Goal: Task Accomplishment & Management: Use online tool/utility

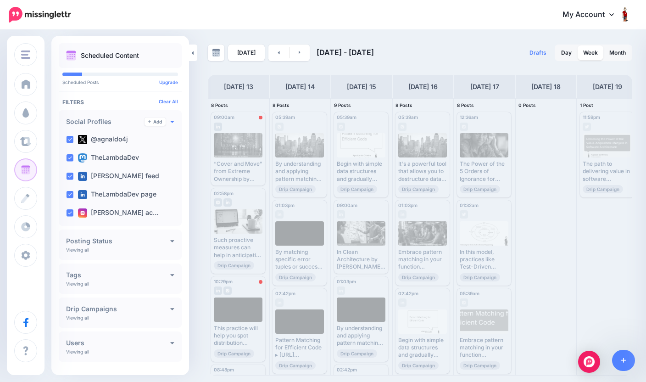
click at [172, 120] on icon at bounding box center [172, 121] width 4 height 6
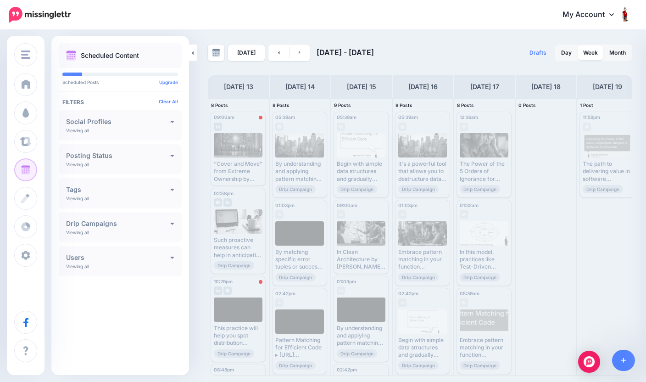
click at [104, 124] on h4 "Social Profiles" at bounding box center [118, 121] width 104 height 6
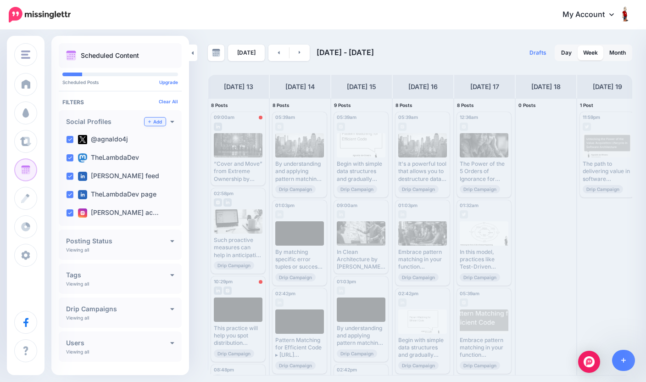
click at [152, 121] on link "Add" at bounding box center [155, 122] width 21 height 8
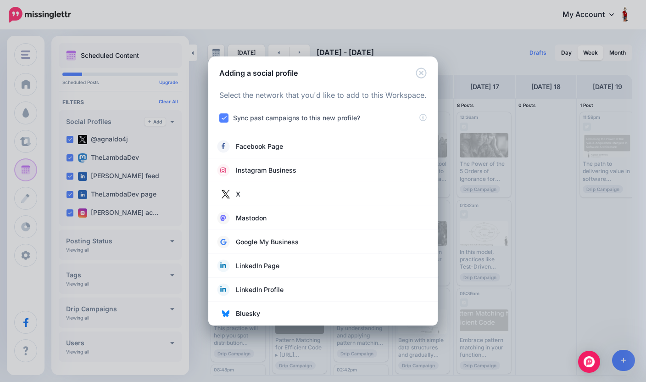
click at [431, 70] on div "Adding a social profile" at bounding box center [323, 67] width 230 height 22
click at [426, 69] on icon "Close" at bounding box center [421, 72] width 11 height 11
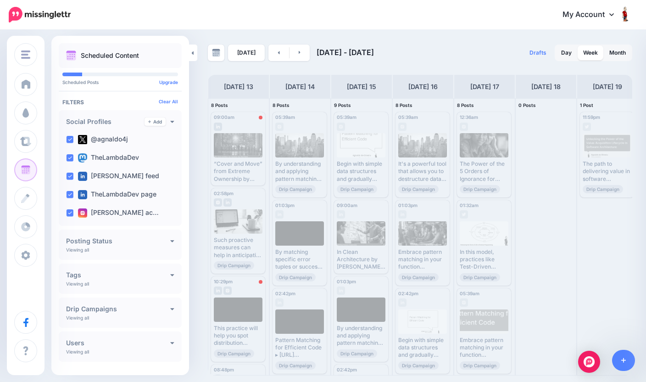
click at [620, 12] on img at bounding box center [625, 14] width 15 height 15
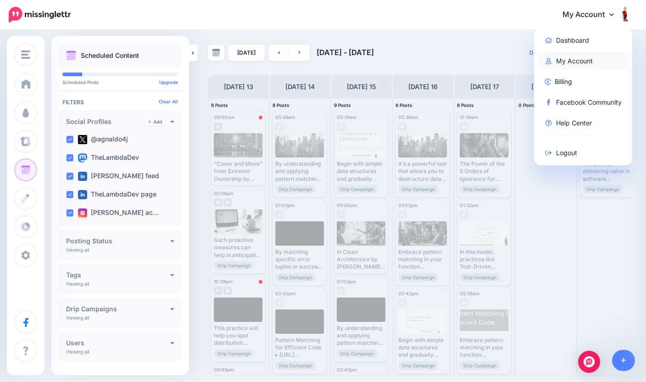
click at [590, 59] on link "My Account" at bounding box center [583, 61] width 91 height 18
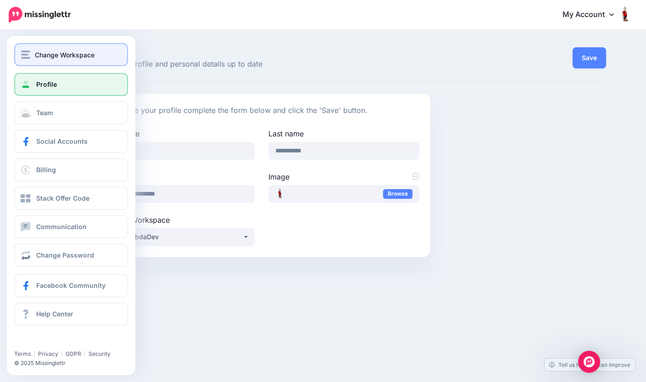
click at [25, 52] on img "button" at bounding box center [25, 55] width 9 height 8
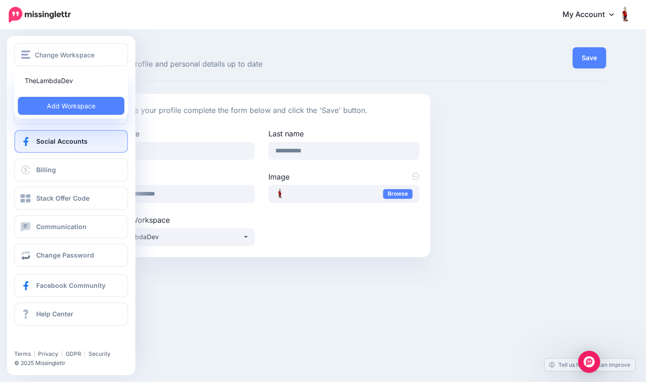
click at [45, 144] on span "Social Accounts" at bounding box center [61, 141] width 51 height 8
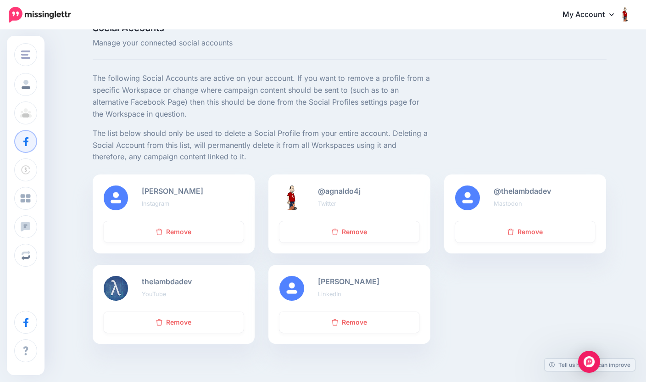
scroll to position [25, 0]
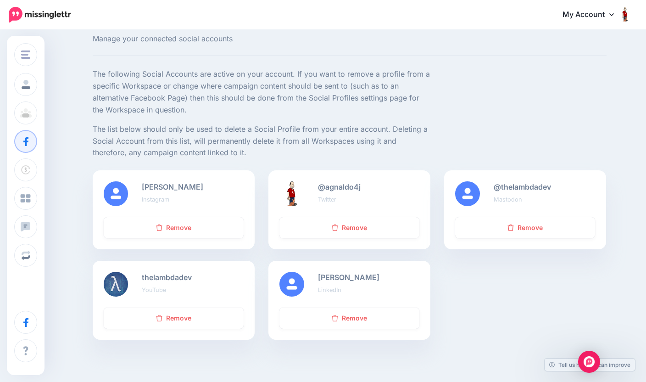
click at [596, 19] on link "My Account" at bounding box center [593, 15] width 79 height 22
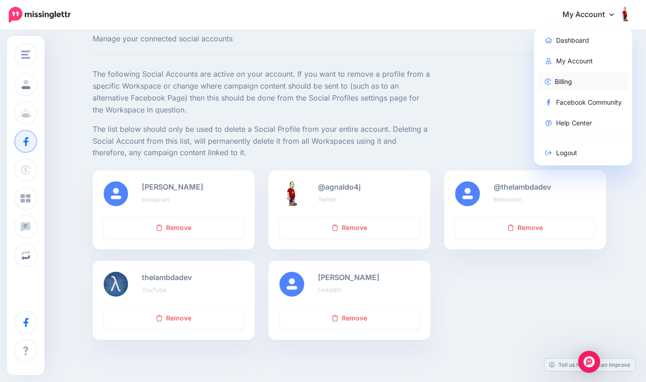
click at [570, 86] on link "Billing" at bounding box center [583, 82] width 91 height 18
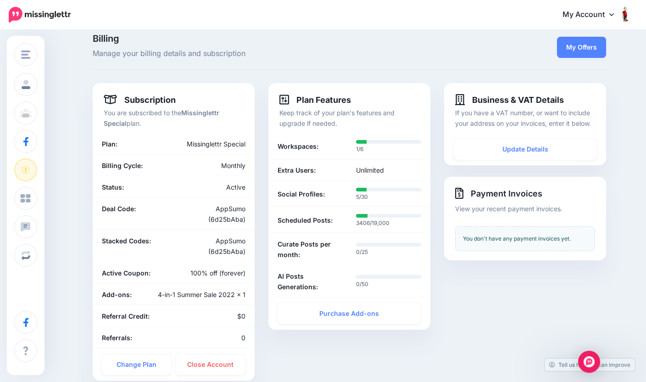
scroll to position [10, 0]
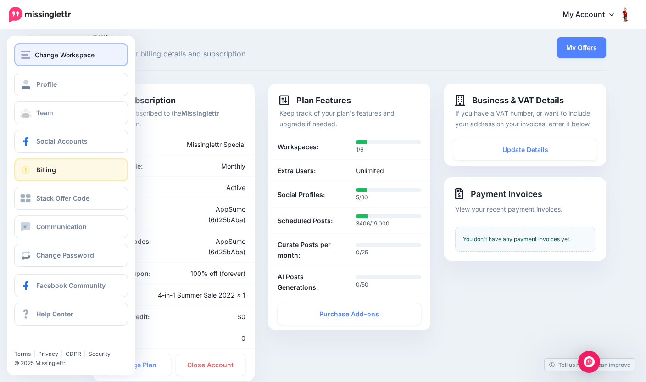
click at [22, 52] on img "button" at bounding box center [25, 55] width 9 height 8
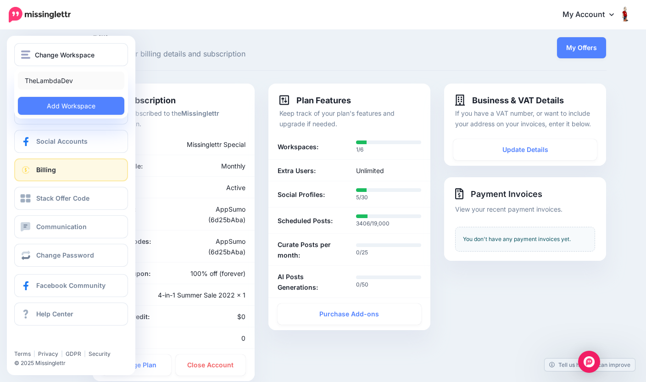
click at [47, 77] on link "TheLambdaDev" at bounding box center [71, 81] width 107 height 18
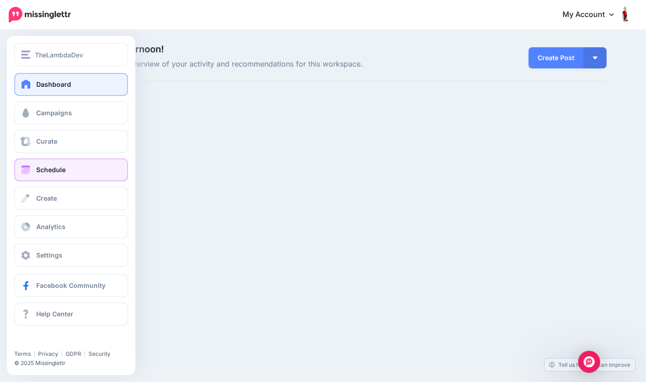
click at [25, 169] on span at bounding box center [26, 169] width 12 height 9
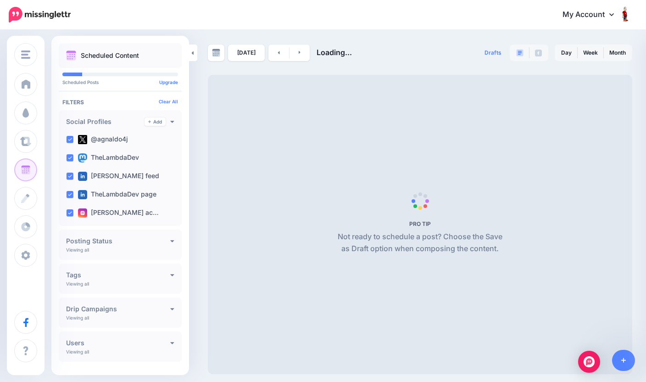
click at [437, 48] on div "Drafts 0 Day Week Month" at bounding box center [527, 53] width 213 height 17
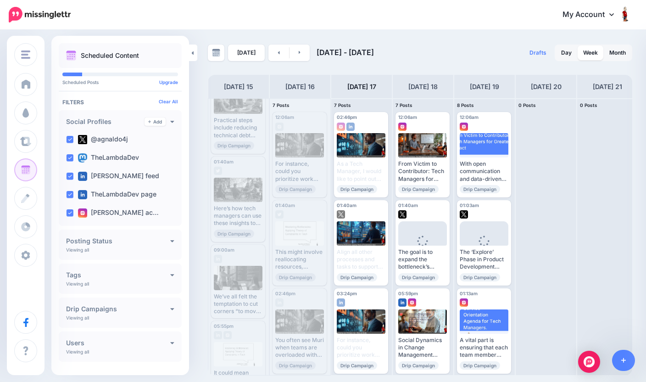
scroll to position [44, 0]
click at [241, 259] on div "09:00am Mon, September 15, 2025 09:00am Published We’ve all felt the temptation…" at bounding box center [238, 280] width 54 height 73
click at [239, 276] on div at bounding box center [238, 277] width 49 height 24
click at [250, 271] on div at bounding box center [238, 277] width 49 height 24
click at [243, 277] on div at bounding box center [238, 277] width 49 height 24
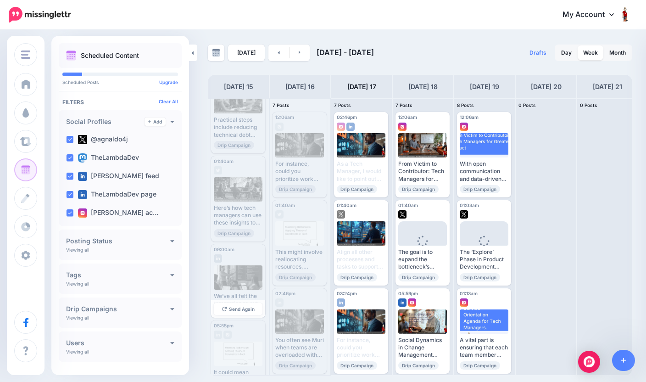
click at [247, 271] on div at bounding box center [238, 277] width 49 height 24
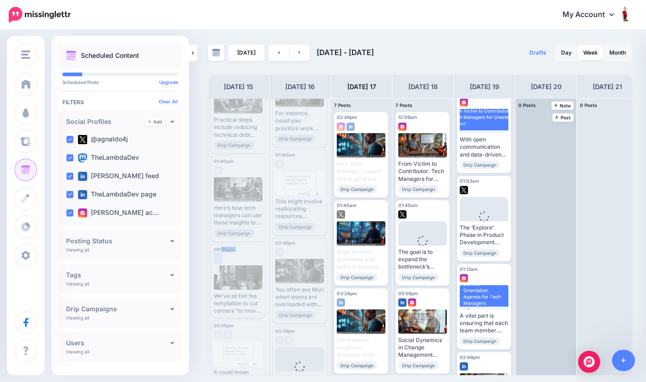
scroll to position [35, 0]
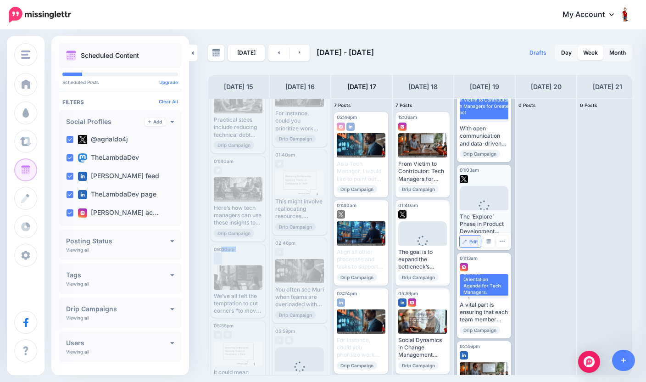
click at [474, 241] on span "Edit" at bounding box center [474, 241] width 9 height 5
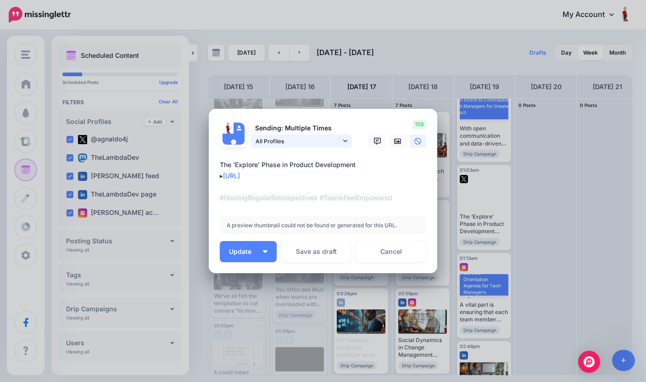
click at [341, 140] on link "All Profiles" at bounding box center [301, 141] width 101 height 13
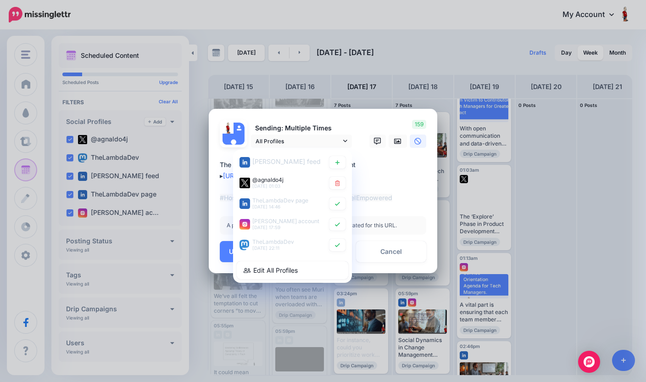
click at [407, 196] on textarea "**********" at bounding box center [325, 181] width 211 height 44
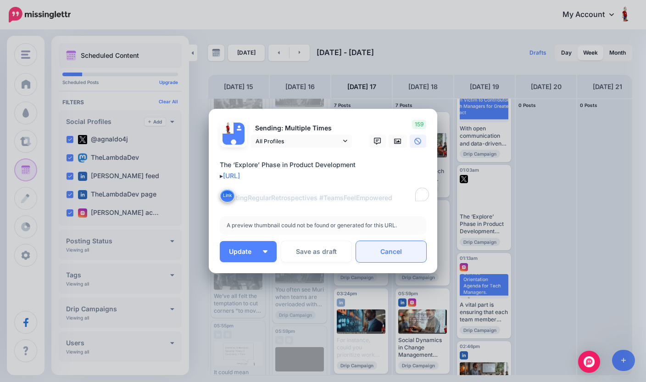
click at [395, 256] on link "Cancel" at bounding box center [391, 251] width 70 height 21
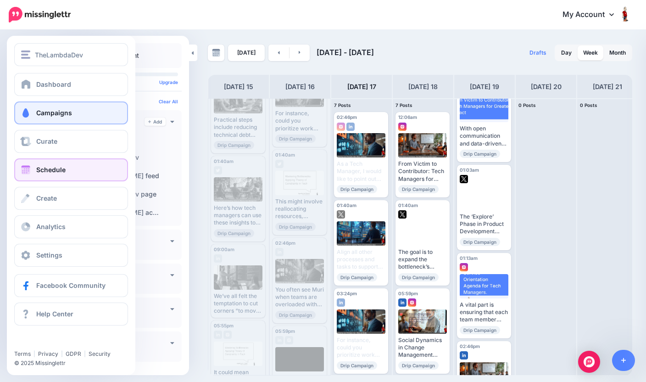
click at [22, 116] on span at bounding box center [26, 112] width 12 height 9
click at [78, 115] on link "Campaigns" at bounding box center [71, 112] width 114 height 23
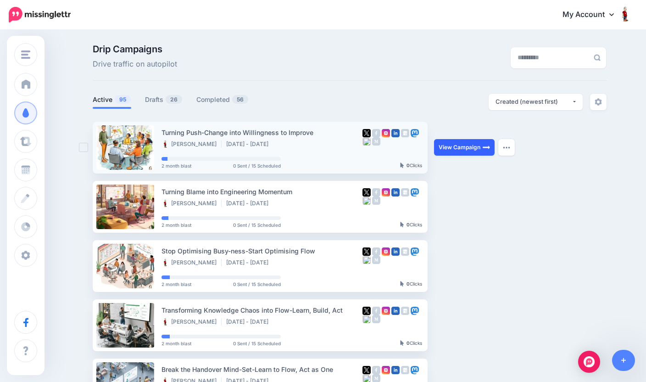
click at [465, 148] on link "View Campaign" at bounding box center [464, 147] width 61 height 17
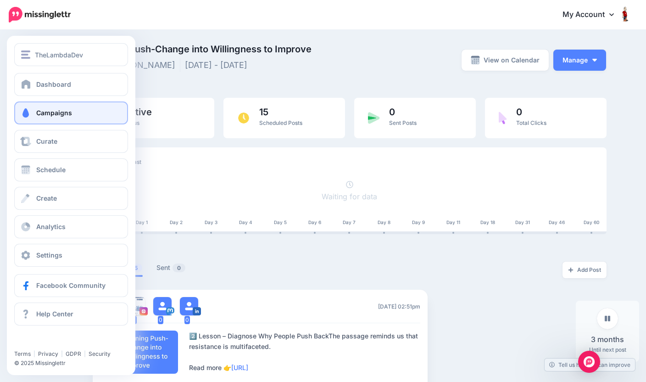
click at [31, 110] on span at bounding box center [26, 112] width 12 height 9
click at [65, 117] on span "Campaigns" at bounding box center [54, 113] width 36 height 8
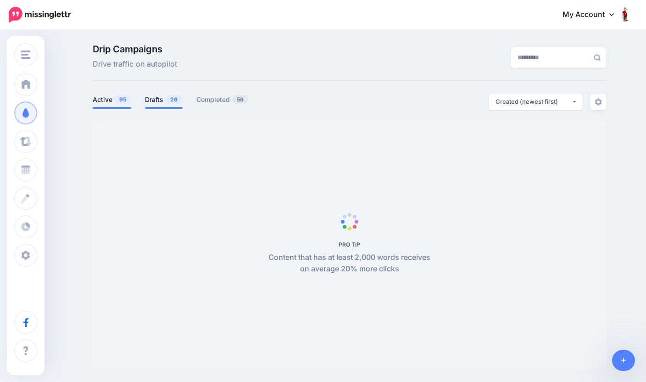
click at [162, 99] on link "Drafts 26" at bounding box center [164, 99] width 38 height 11
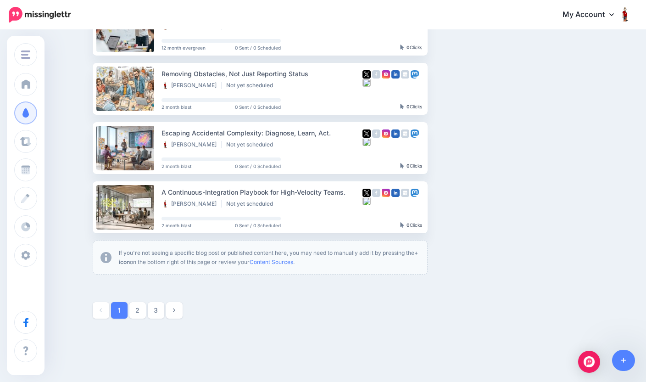
scroll to position [79, 0]
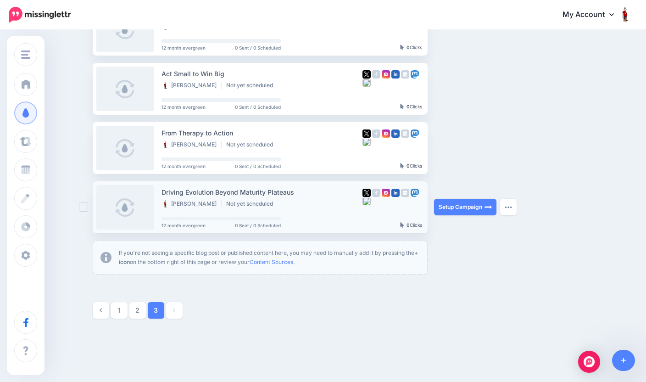
scroll to position [236, 0]
click at [472, 209] on link "Setup Campaign" at bounding box center [465, 207] width 62 height 17
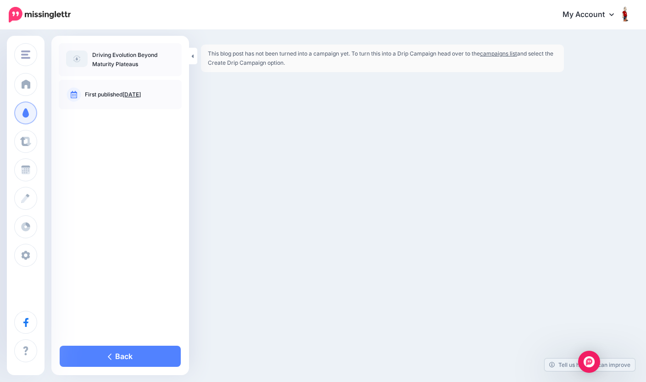
click at [121, 57] on p "Driving Evolution Beyond Maturity Plateaus" at bounding box center [133, 60] width 82 height 18
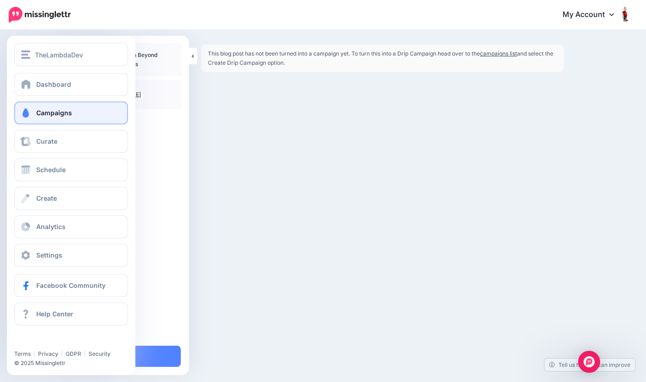
click at [25, 112] on span at bounding box center [26, 112] width 12 height 9
click at [67, 114] on span "Campaigns" at bounding box center [54, 113] width 36 height 8
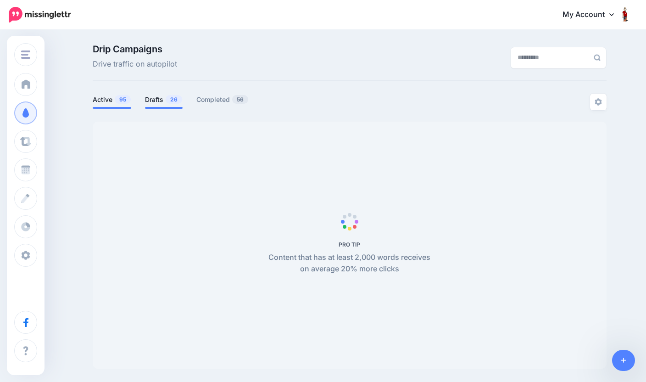
click at [166, 97] on span "26" at bounding box center [174, 99] width 17 height 9
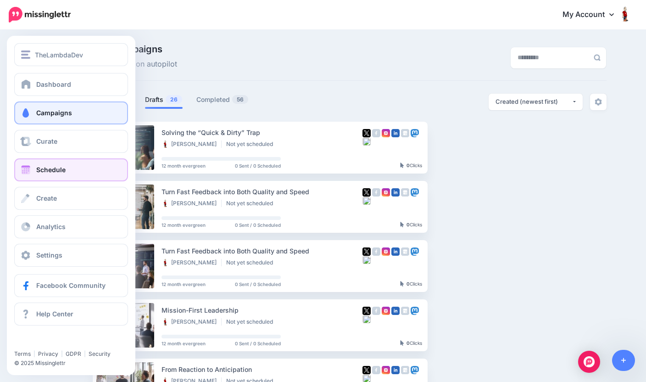
click at [26, 173] on span at bounding box center [26, 169] width 12 height 9
click at [66, 169] on link "Schedule" at bounding box center [71, 169] width 114 height 23
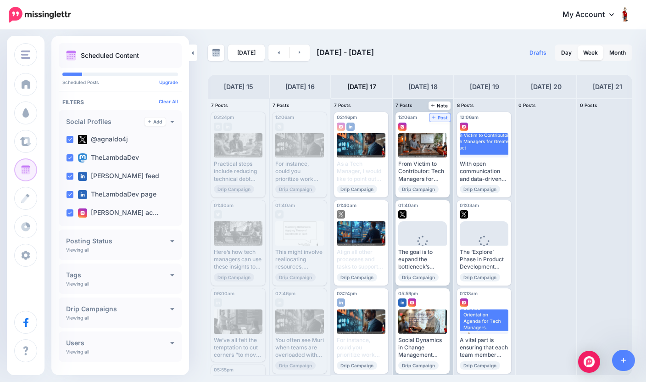
click at [441, 120] on span "Post" at bounding box center [440, 117] width 16 height 5
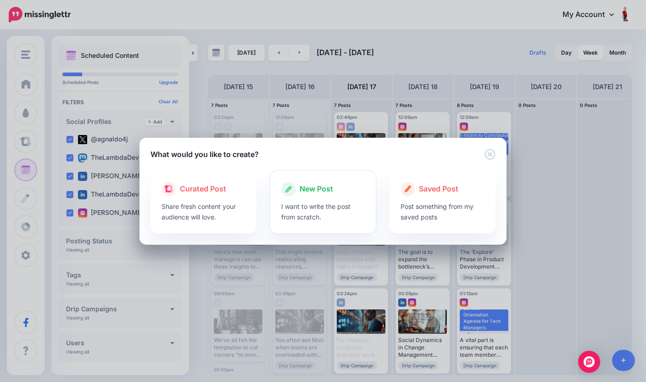
click at [321, 204] on p "I want to write the post from scratch." at bounding box center [323, 211] width 84 height 21
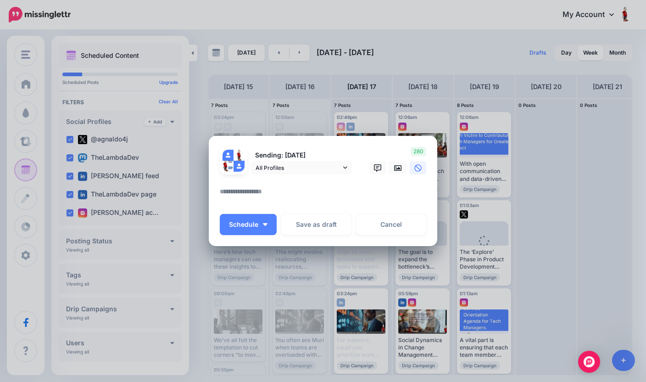
click at [300, 189] on textarea at bounding box center [325, 195] width 211 height 18
click at [346, 173] on link "All Profiles" at bounding box center [301, 167] width 101 height 13
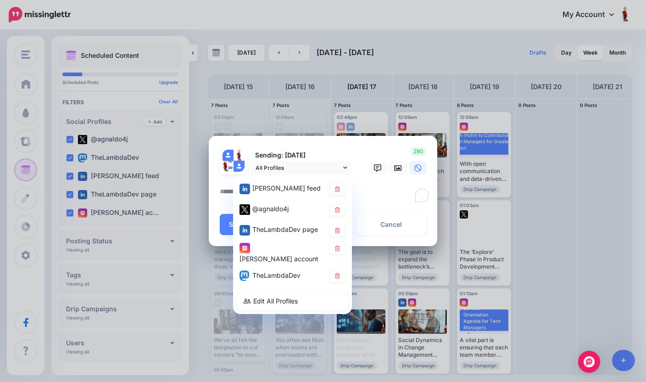
click at [476, 44] on div "Create Post Loading Sending: 18th Sep" at bounding box center [323, 191] width 646 height 382
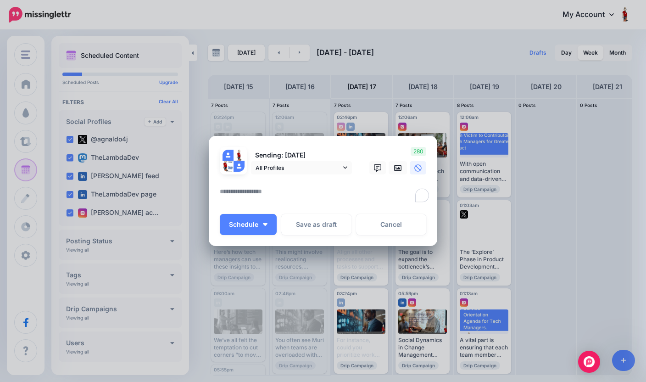
click at [558, 178] on div "Create Post Loading Sending: 18th Sep" at bounding box center [323, 191] width 646 height 382
click at [398, 229] on link "Cancel" at bounding box center [391, 224] width 70 height 21
